Goal: Information Seeking & Learning: Learn about a topic

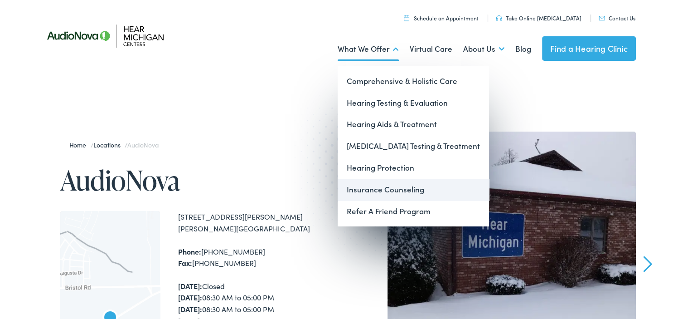
click at [370, 186] on link "Insurance Counseling" at bounding box center [413, 190] width 151 height 22
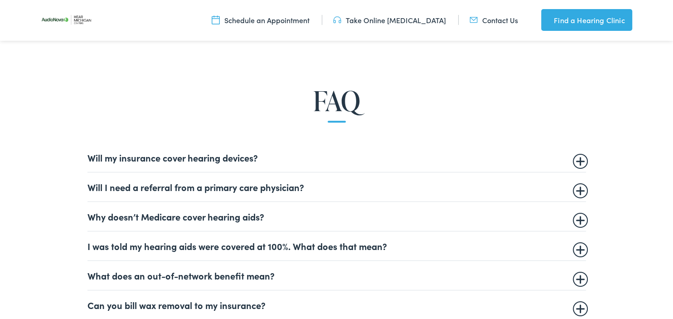
scroll to position [526, 0]
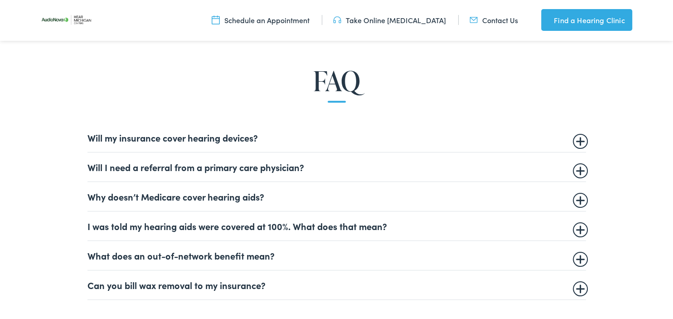
click at [91, 139] on summary "Will my insurance cover hearing devices?" at bounding box center [336, 137] width 499 height 11
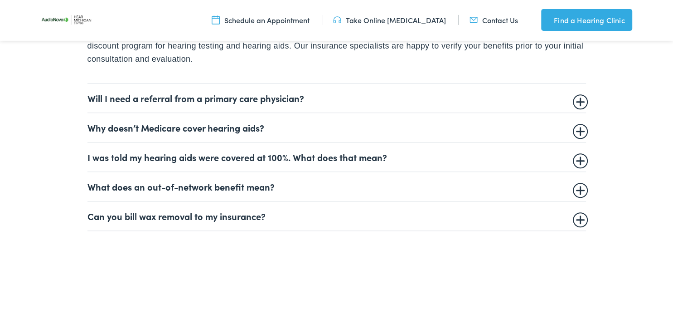
scroll to position [670, 0]
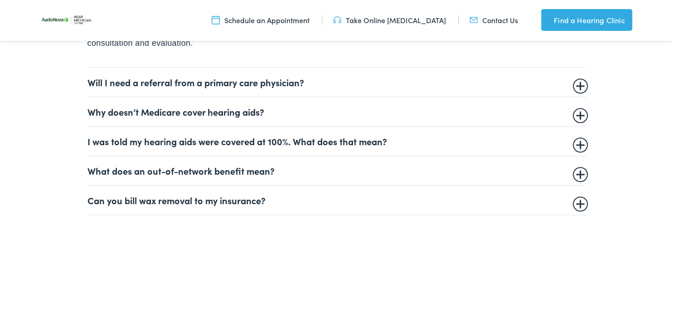
click at [89, 111] on summary "Why doesn’t Medicare cover hearing aids?" at bounding box center [336, 111] width 499 height 11
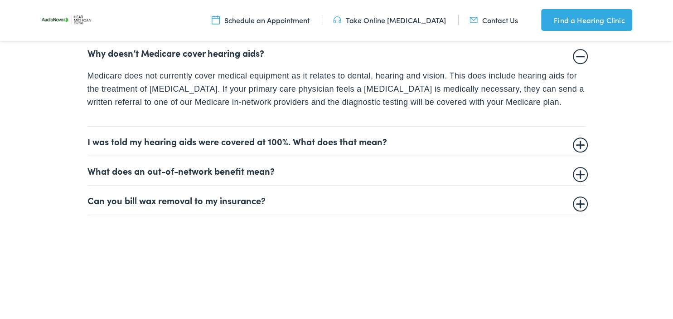
click at [91, 142] on summary "I was told my hearing aids were covered at 100%. What does that mean?" at bounding box center [336, 141] width 499 height 11
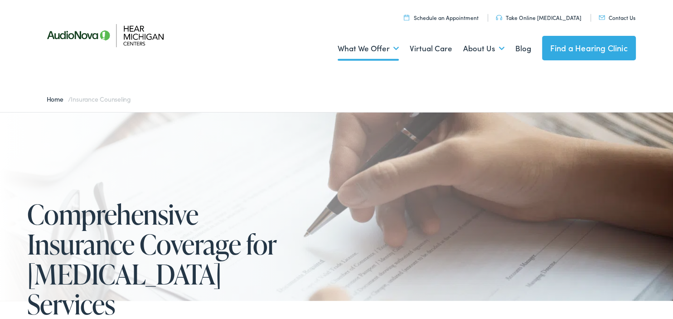
scroll to position [0, 0]
click at [614, 18] on link "Contact Us" at bounding box center [617, 18] width 37 height 8
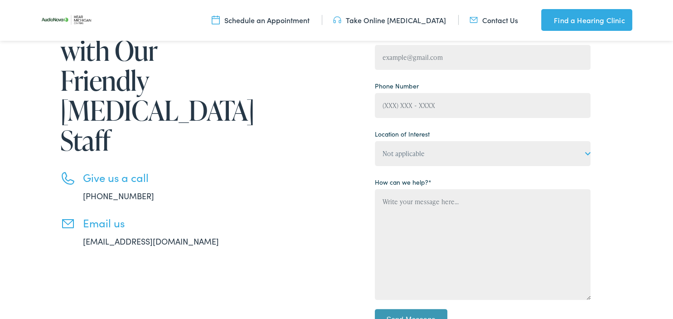
scroll to position [191, 0]
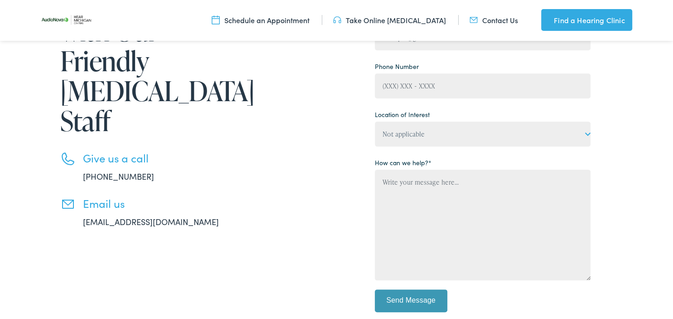
click at [300, 142] on div "Get in Touch with Our Friendly Audiology Staff Give us a call 888-480-2052 Emai…" at bounding box center [314, 145] width 553 height 364
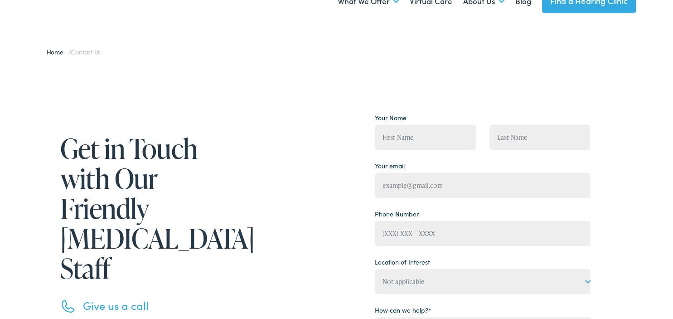
scroll to position [0, 0]
